Goal: Information Seeking & Learning: Learn about a topic

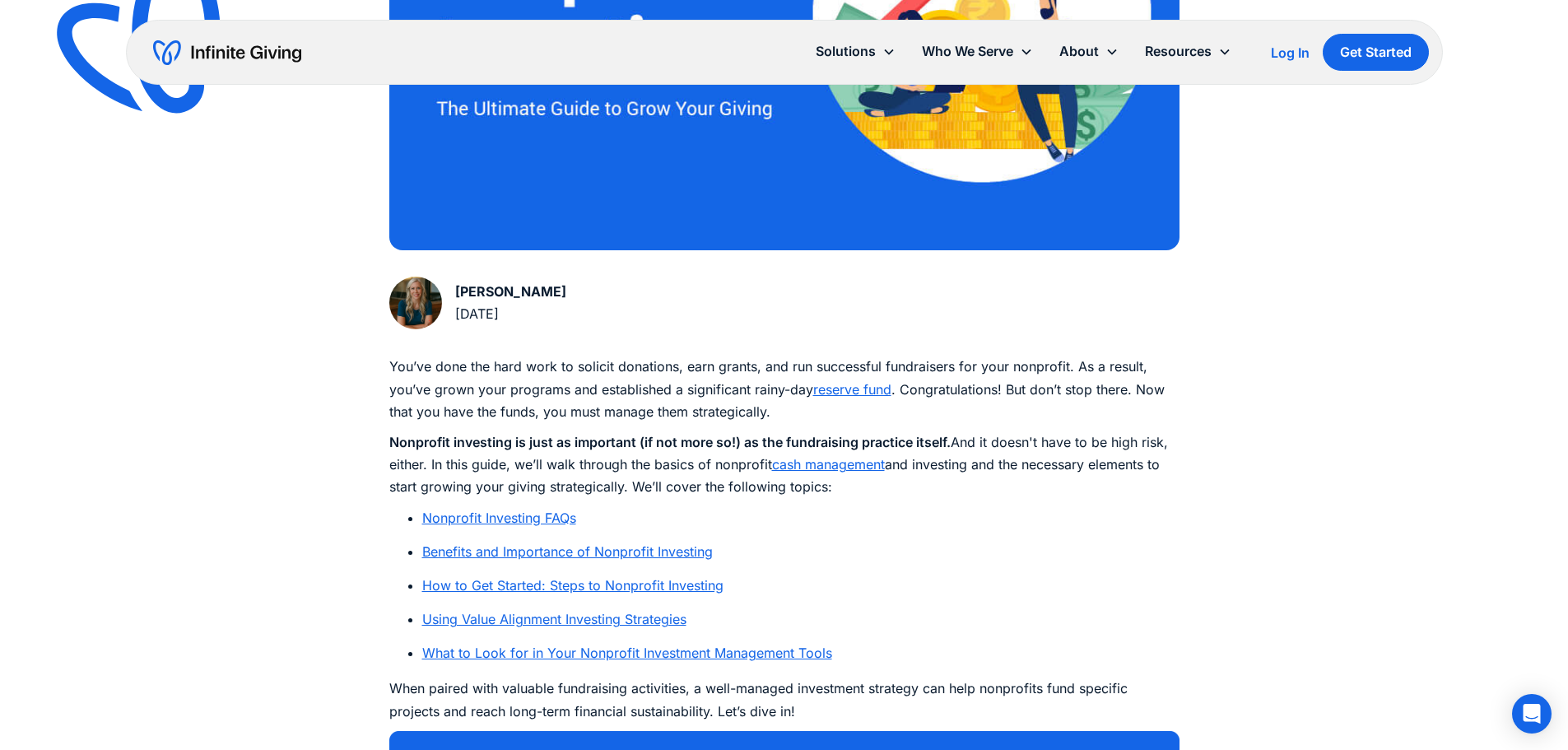
scroll to position [658, 0]
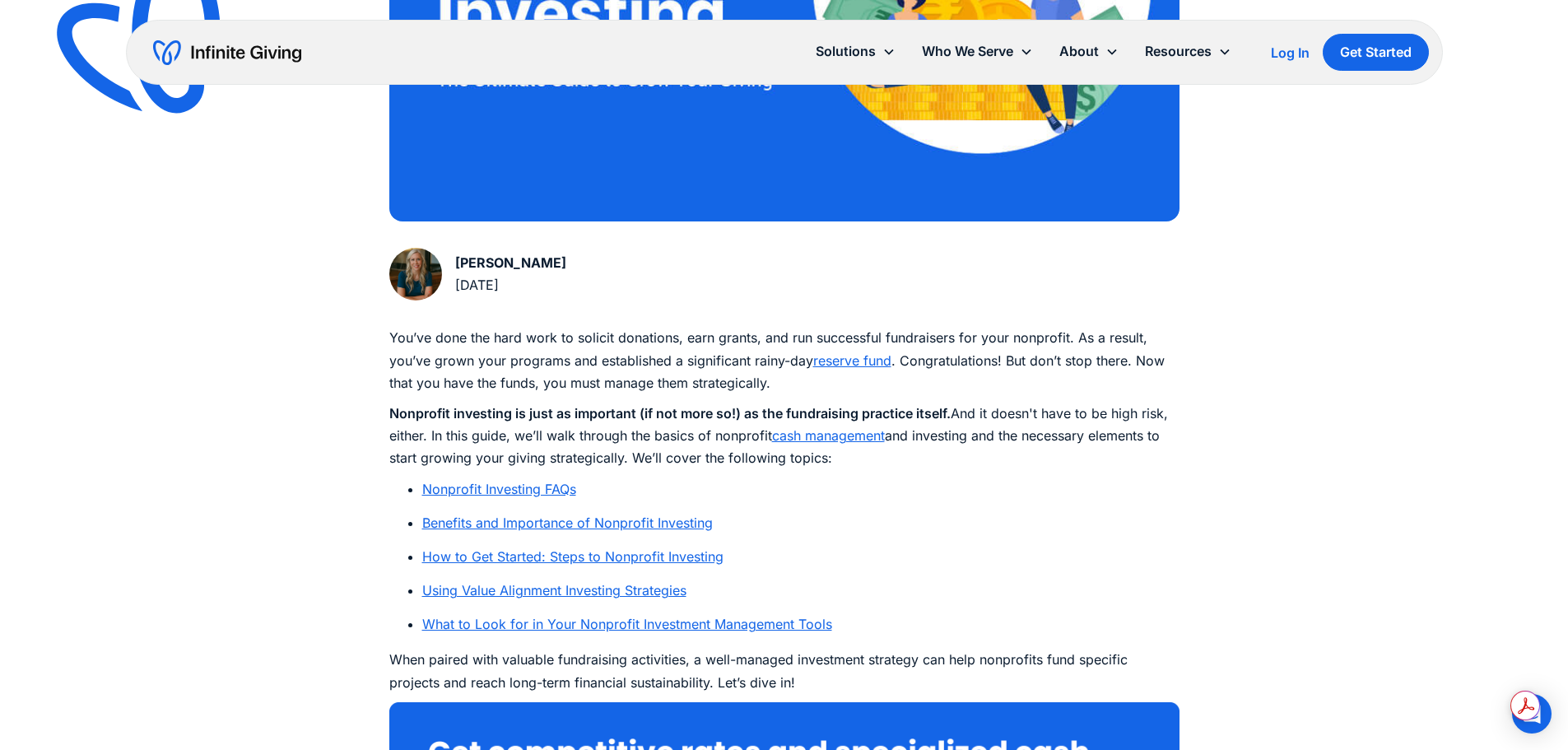
click at [449, 489] on link "Nonprofit Investing FAQs" at bounding box center [499, 489] width 154 height 17
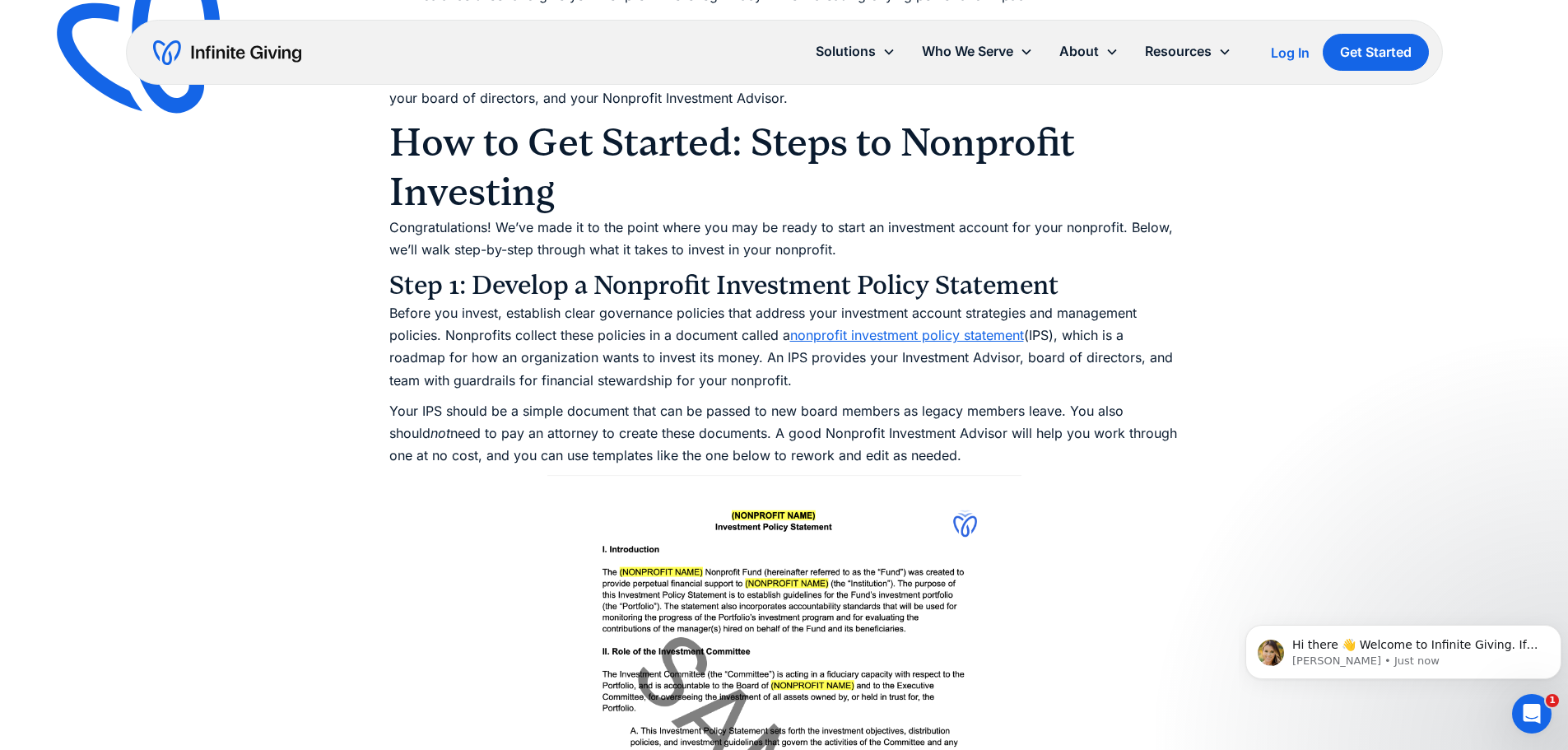
scroll to position [4693, 0]
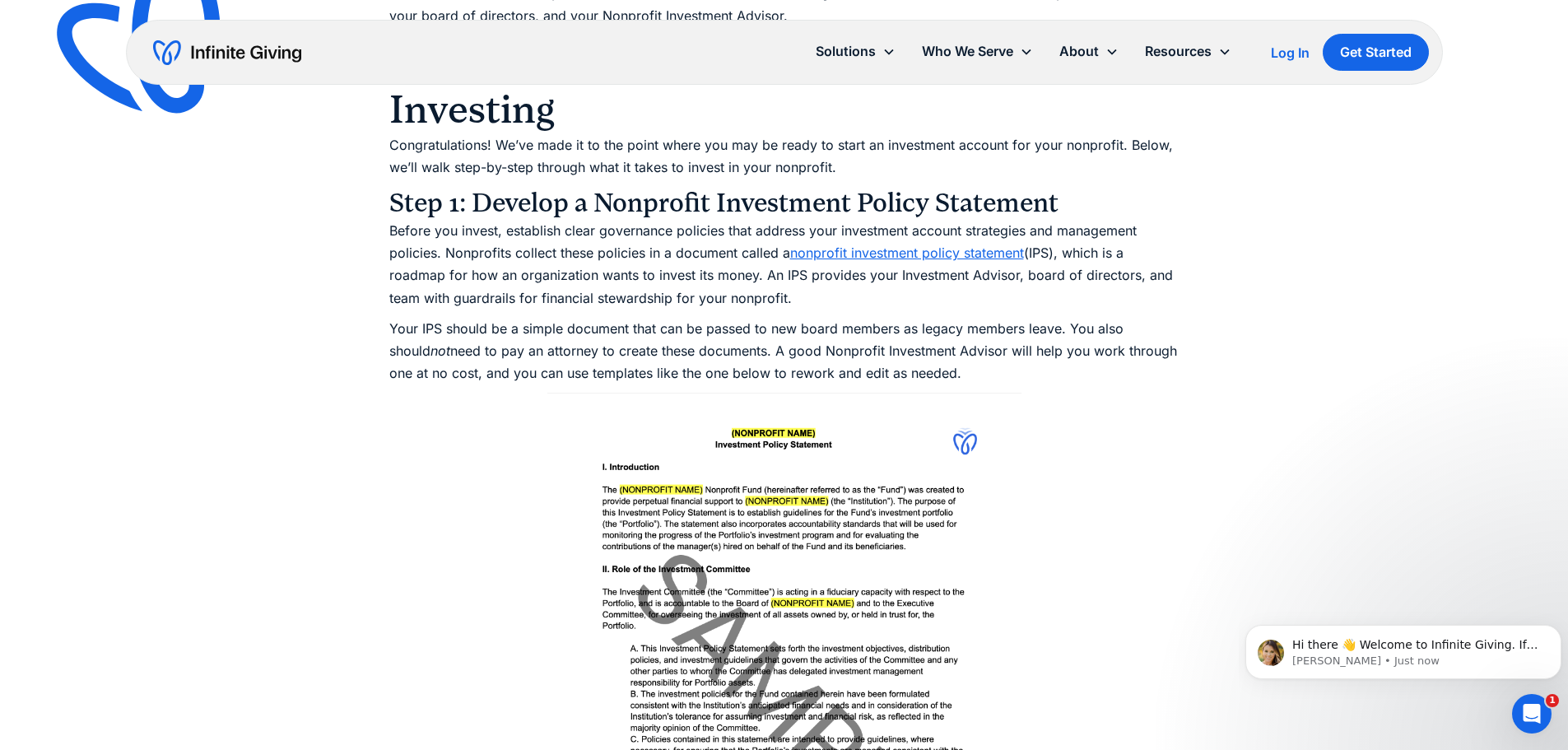
click at [816, 244] on link "nonprofit investment policy statement" at bounding box center [907, 252] width 234 height 17
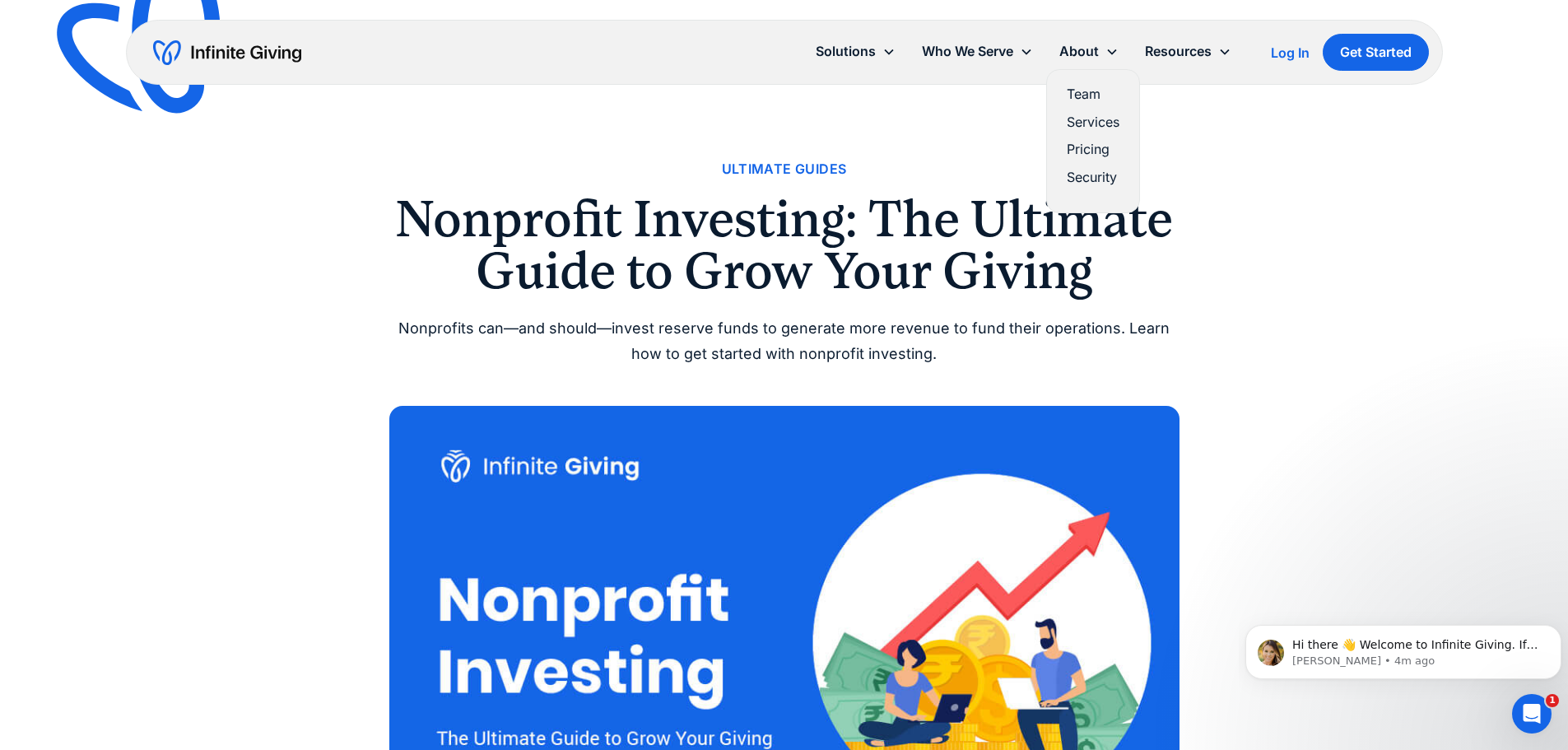
click at [1088, 120] on link "Services" at bounding box center [1093, 123] width 53 height 22
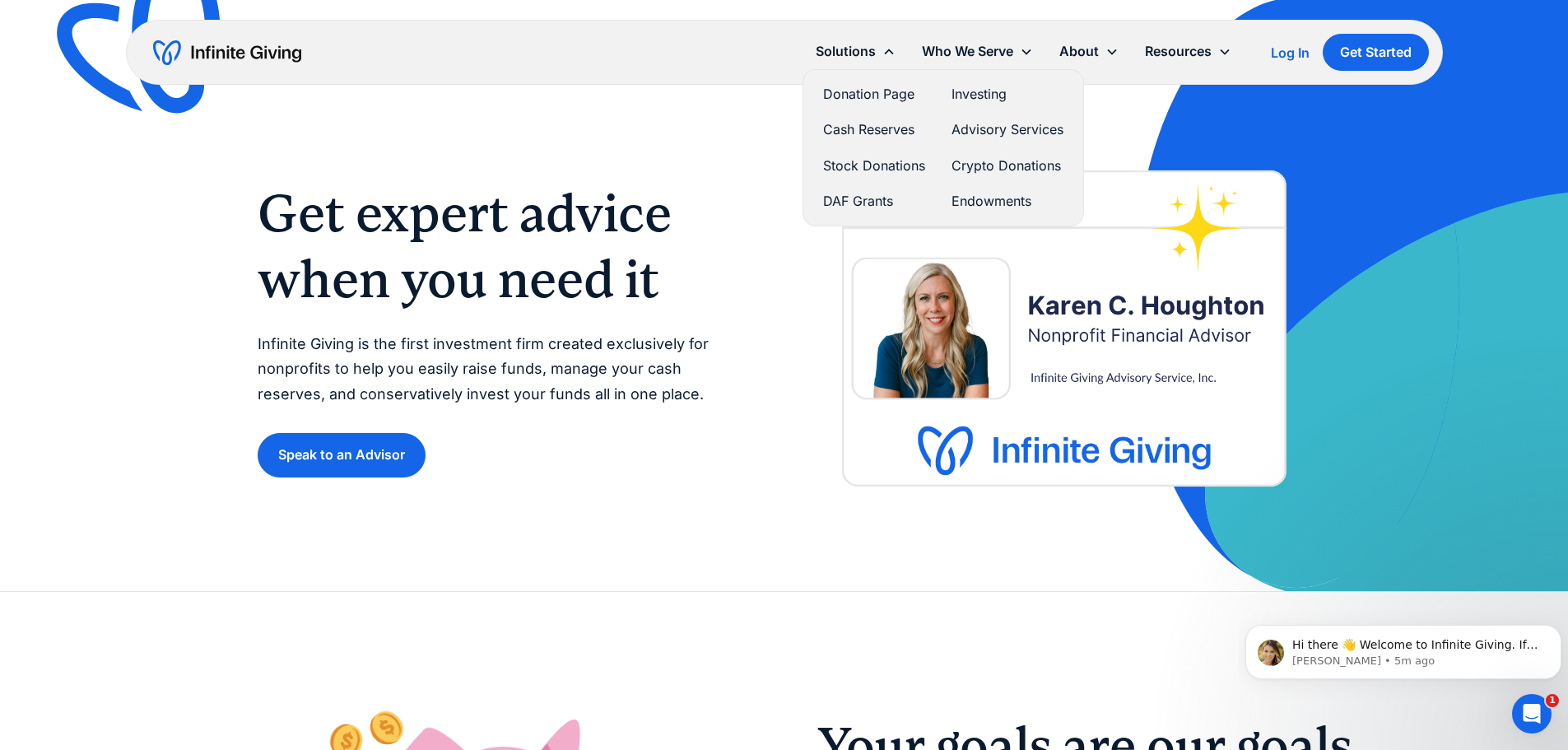
click at [1010, 93] on link "Investing" at bounding box center [1007, 94] width 112 height 22
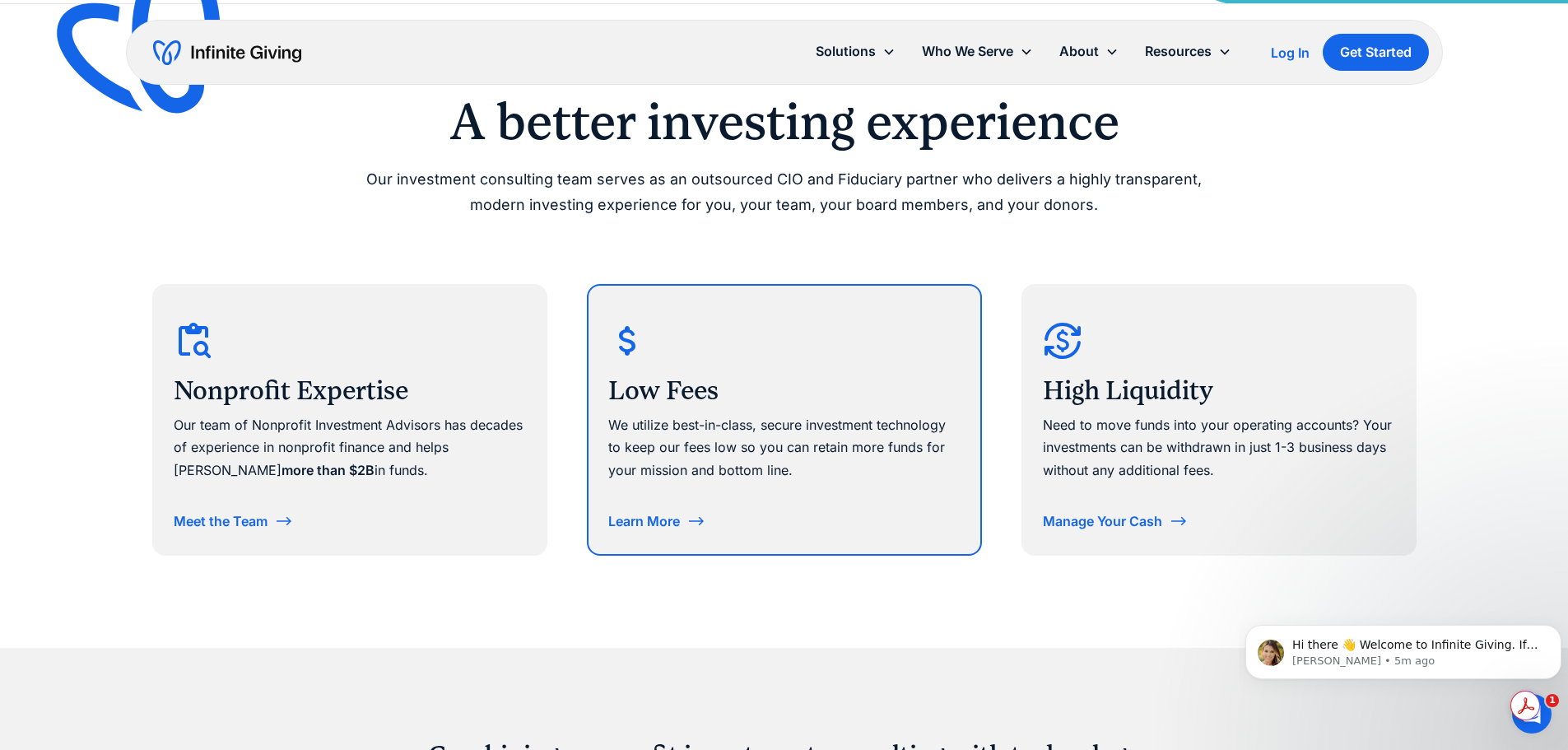
scroll to position [741, 0]
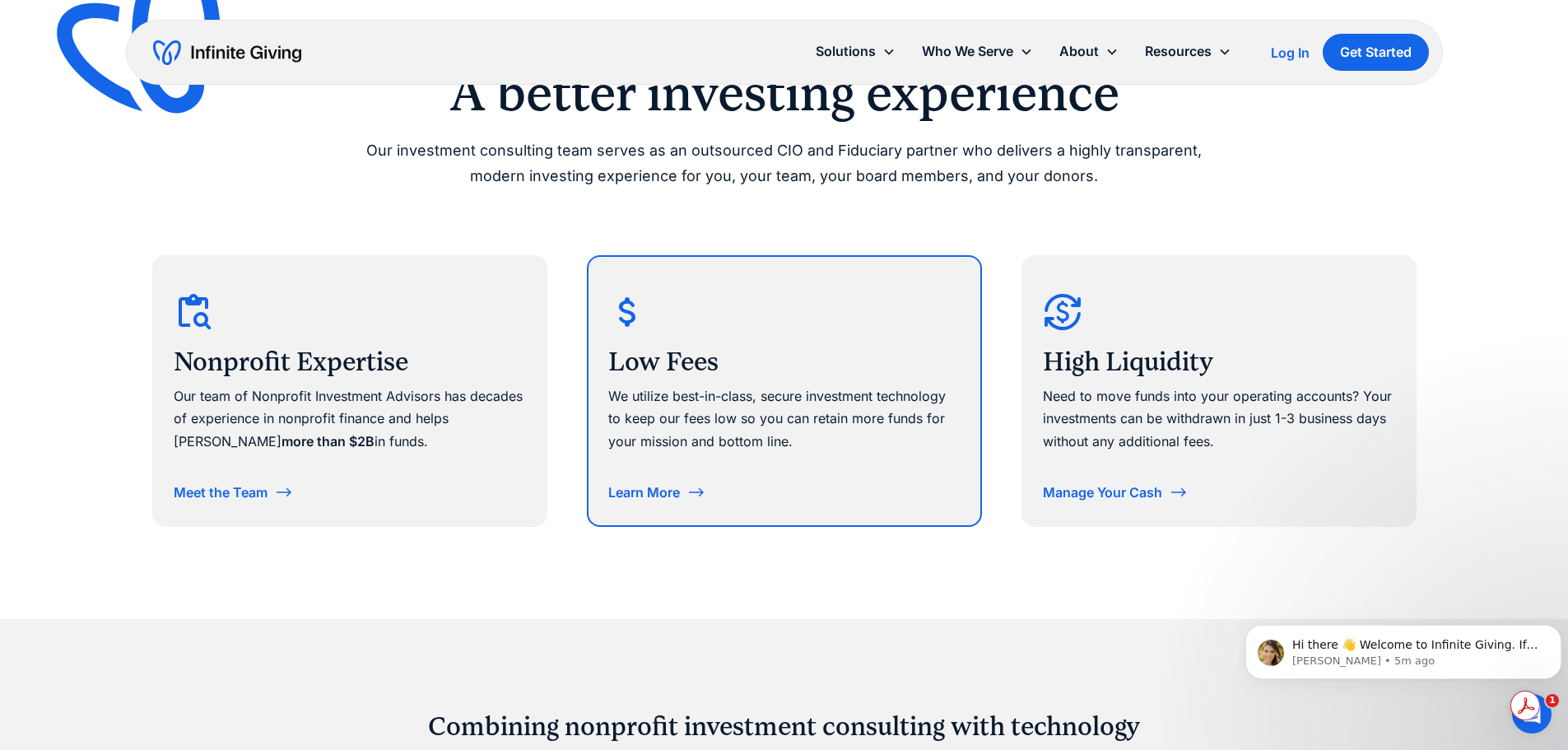
click at [621, 457] on div "Low Fees We utilize best-in-class, secure investment technology to keep our fee…" at bounding box center [785, 368] width 353 height 182
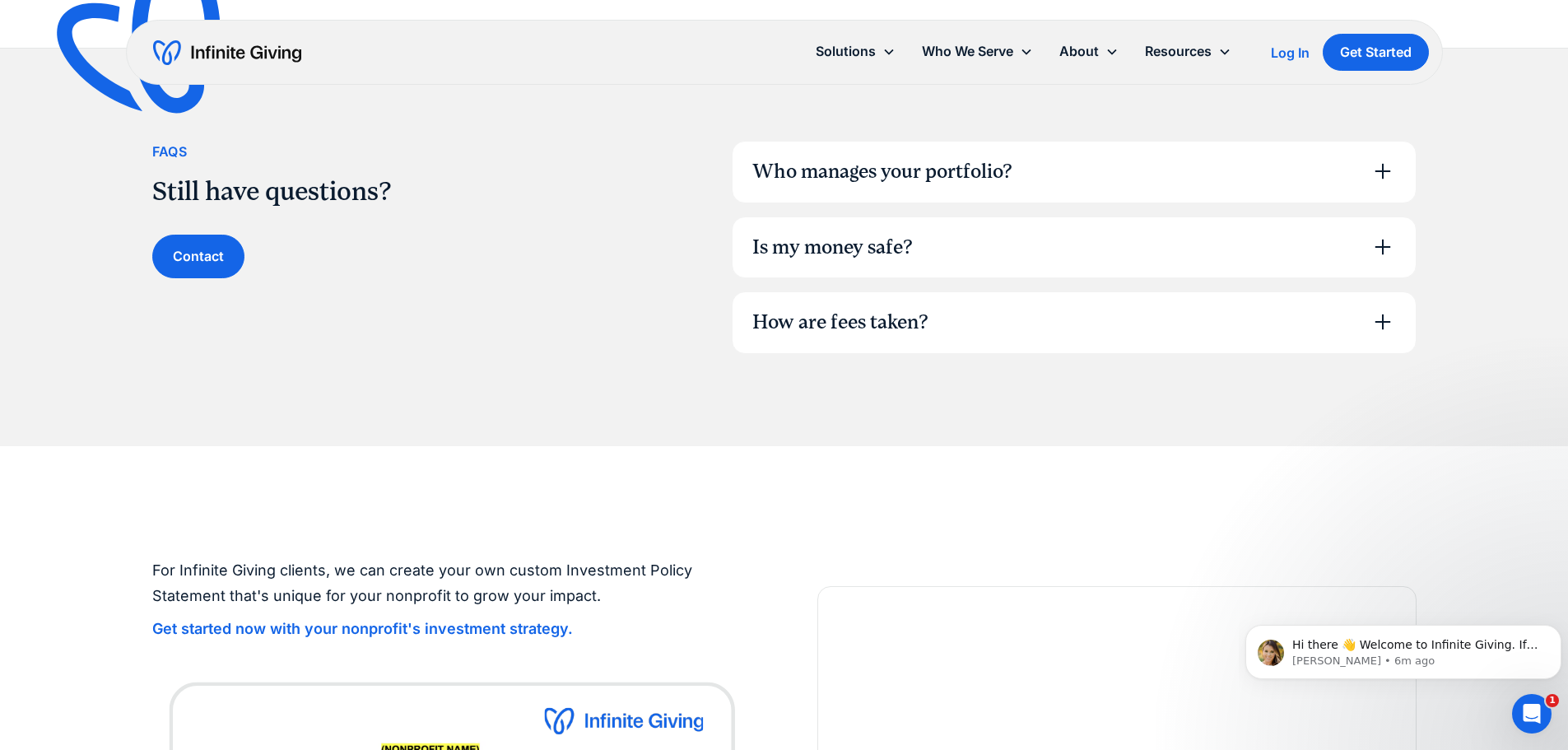
scroll to position [1152, 0]
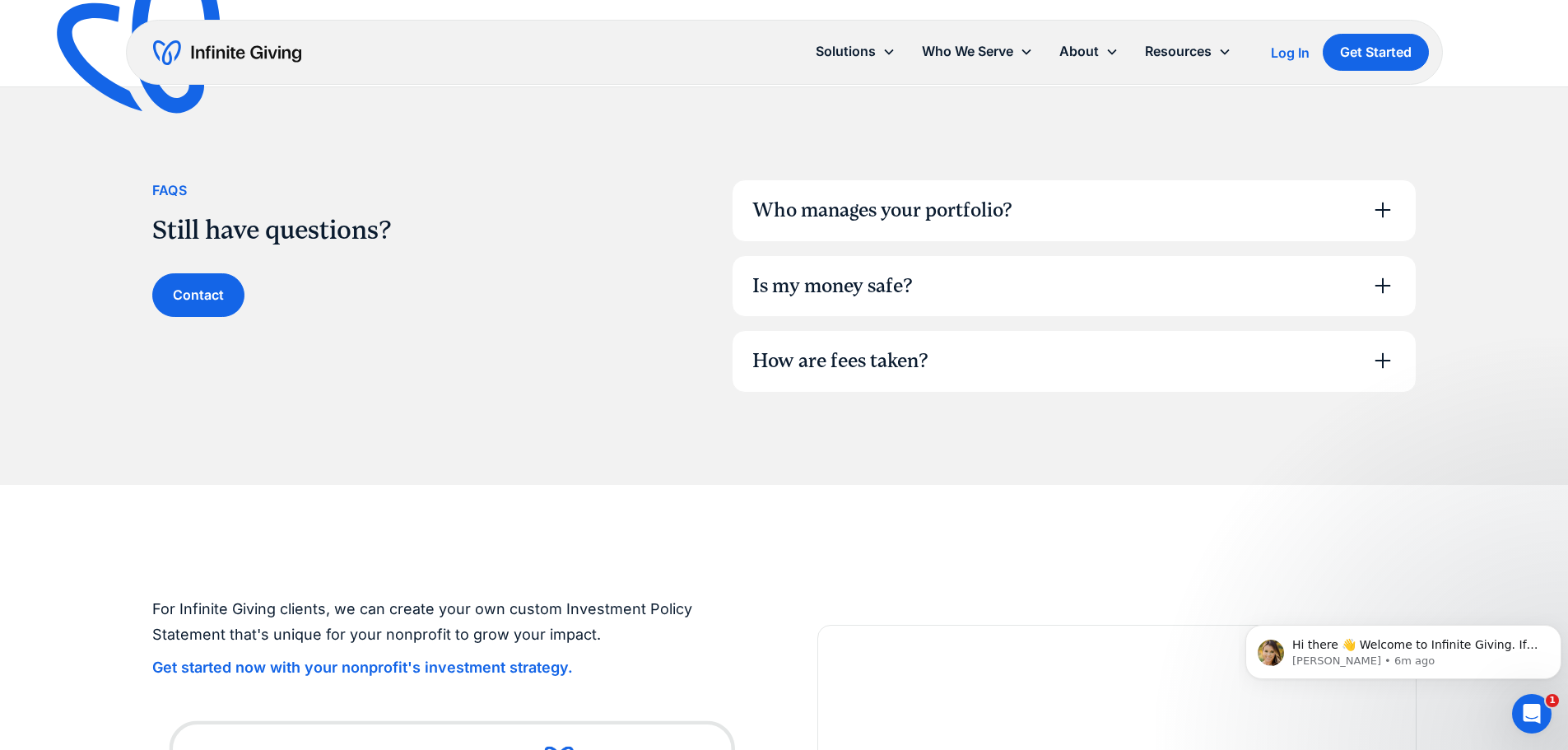
click at [1085, 363] on div "How are fees taken?" at bounding box center [1074, 361] width 683 height 61
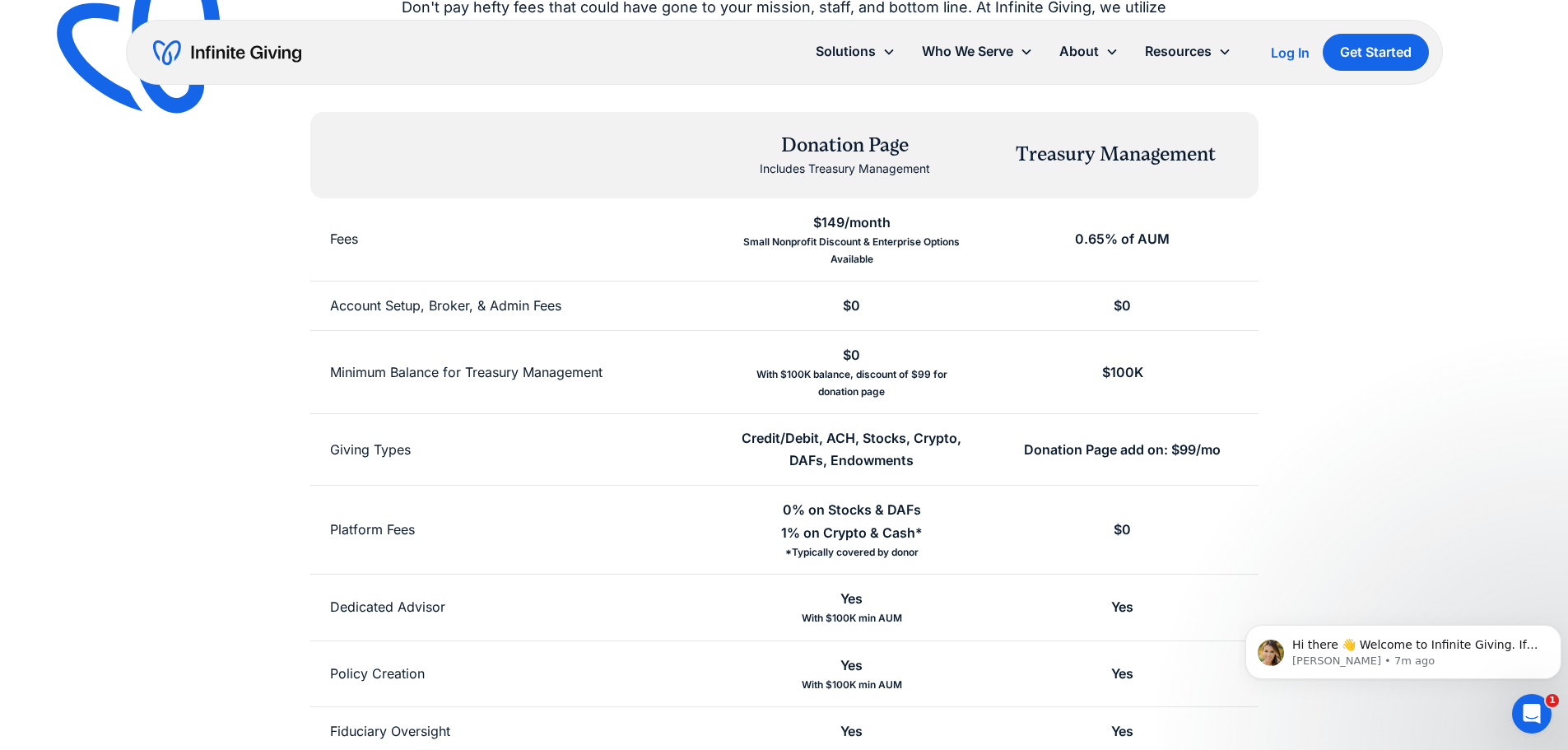
scroll to position [0, 0]
